Goal: Navigation & Orientation: Find specific page/section

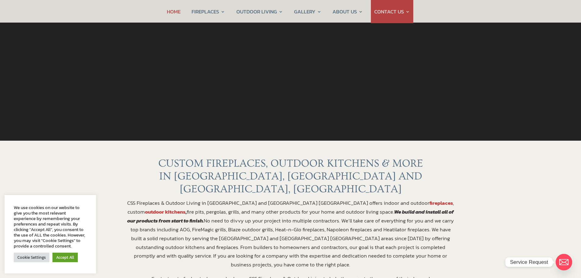
scroll to position [92, 0]
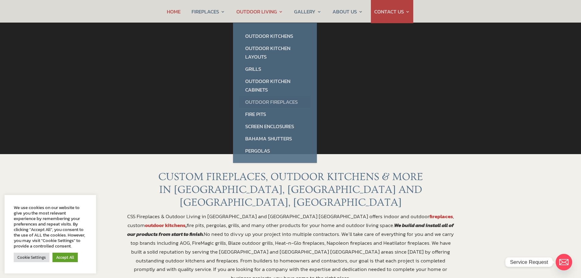
click at [266, 102] on link "Outdoor Fireplaces" at bounding box center [275, 102] width 72 height 12
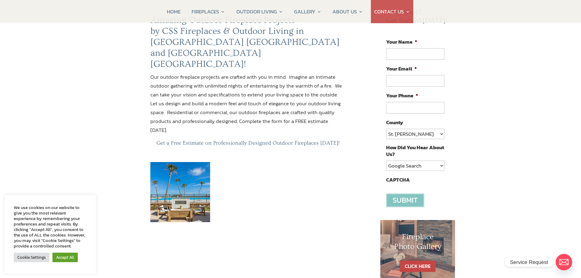
scroll to position [92, 0]
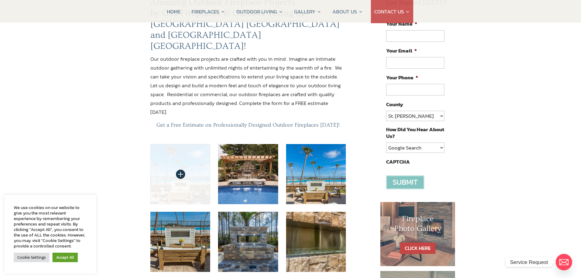
click at [185, 144] on img at bounding box center [180, 174] width 60 height 60
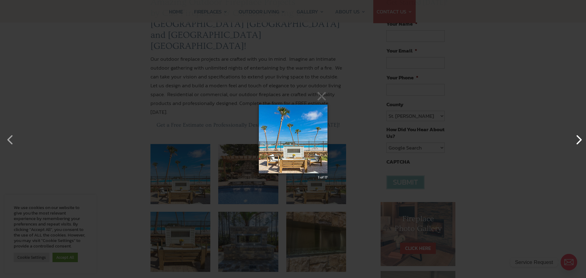
click at [579, 137] on button "button" at bounding box center [575, 136] width 15 height 15
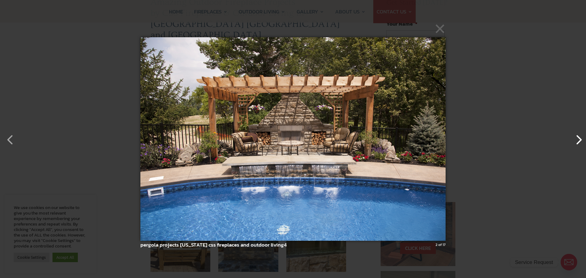
click at [579, 137] on button "button" at bounding box center [575, 136] width 15 height 15
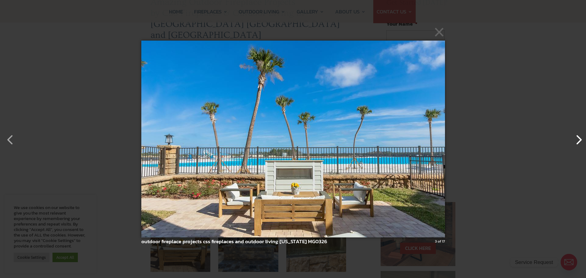
click at [579, 137] on button "button" at bounding box center [575, 136] width 15 height 15
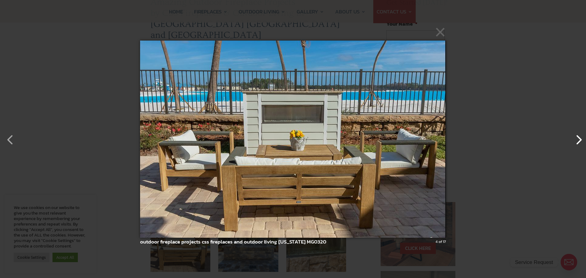
click at [579, 137] on button "button" at bounding box center [575, 136] width 15 height 15
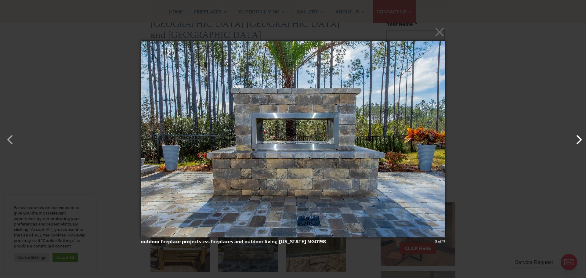
click at [579, 137] on button "button" at bounding box center [575, 136] width 15 height 15
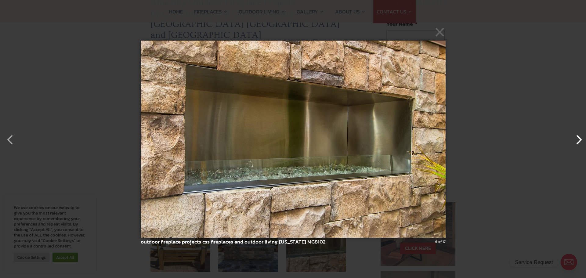
click at [579, 137] on button "button" at bounding box center [575, 136] width 15 height 15
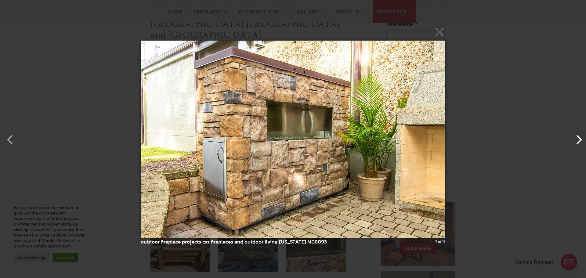
click at [579, 137] on button "button" at bounding box center [575, 136] width 15 height 15
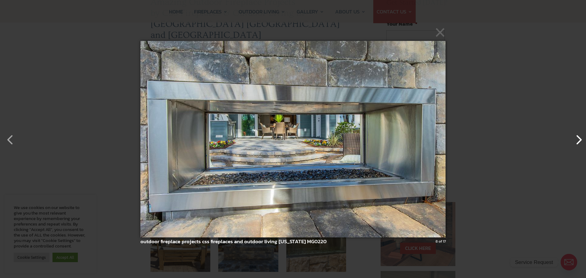
click at [579, 137] on button "button" at bounding box center [575, 136] width 15 height 15
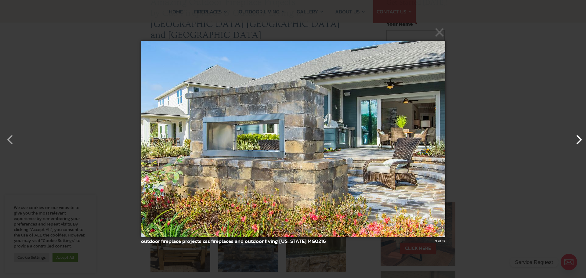
click at [579, 137] on button "button" at bounding box center [575, 136] width 15 height 15
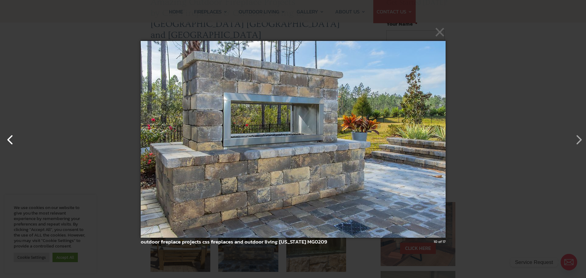
click at [5, 139] on button "button" at bounding box center [7, 136] width 15 height 15
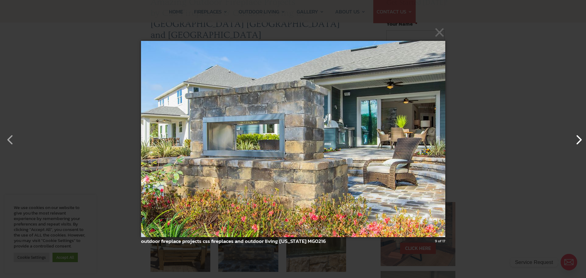
click at [577, 138] on button "button" at bounding box center [575, 136] width 15 height 15
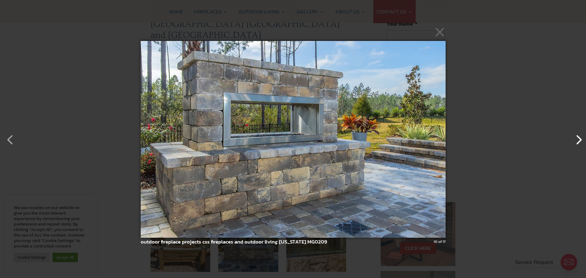
click at [577, 138] on button "button" at bounding box center [575, 136] width 15 height 15
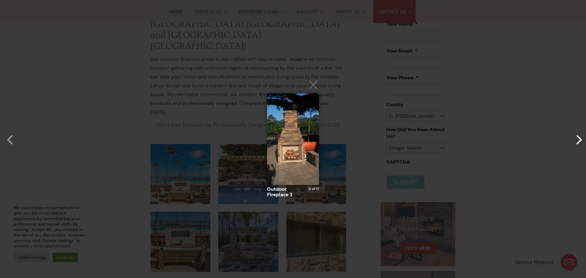
click at [577, 138] on button "button" at bounding box center [575, 136] width 15 height 15
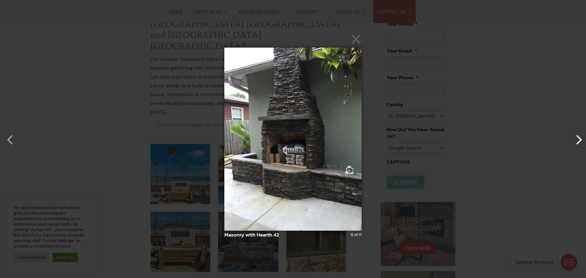
click at [577, 138] on button "button" at bounding box center [575, 136] width 15 height 15
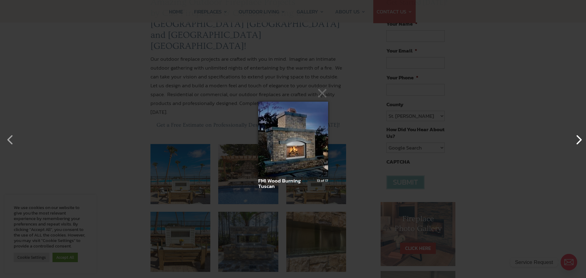
click at [577, 138] on button "button" at bounding box center [575, 136] width 15 height 15
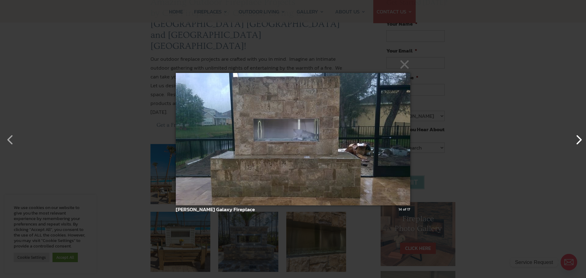
click at [577, 138] on button "button" at bounding box center [575, 136] width 15 height 15
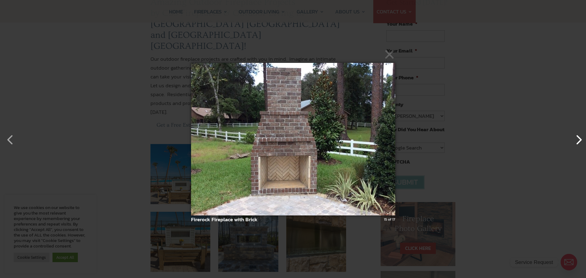
click at [577, 138] on button "button" at bounding box center [575, 136] width 15 height 15
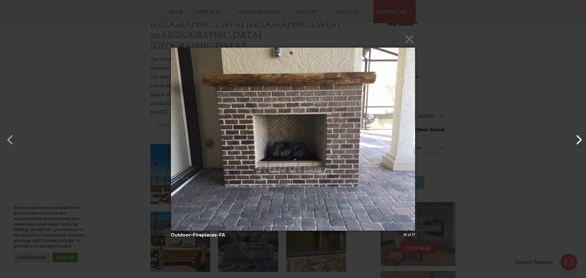
click at [577, 138] on button "button" at bounding box center [575, 136] width 15 height 15
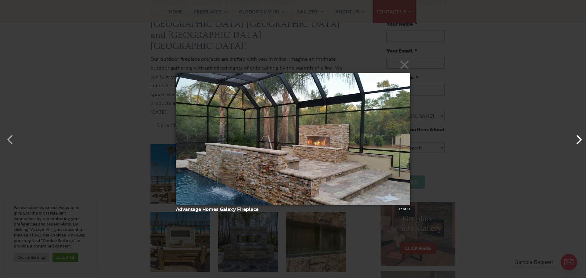
click at [577, 138] on button "button" at bounding box center [575, 136] width 15 height 15
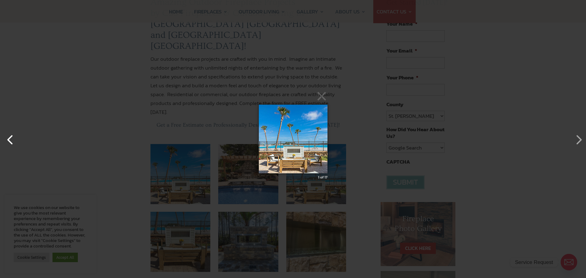
click at [13, 142] on button "button" at bounding box center [7, 136] width 15 height 15
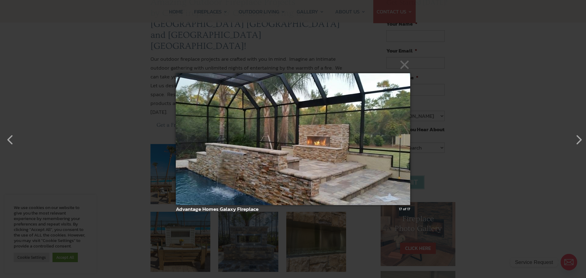
click at [567, 34] on div "× Advantage Homes Galaxy Fireplace 17 of 17 Loading..." at bounding box center [293, 139] width 586 height 278
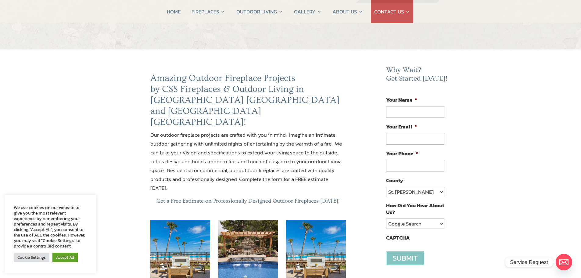
scroll to position [0, 0]
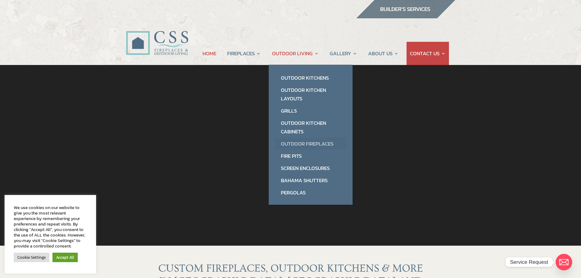
click at [307, 143] on link "Outdoor Fireplaces" at bounding box center [311, 144] width 72 height 12
